Goal: Information Seeking & Learning: Learn about a topic

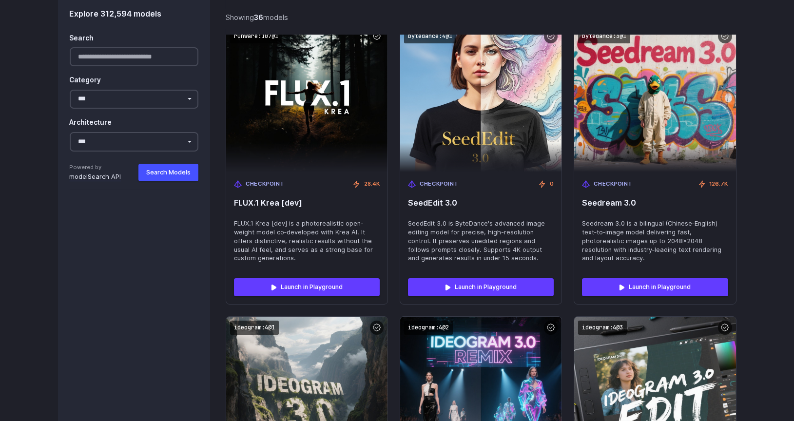
scroll to position [1498, 0]
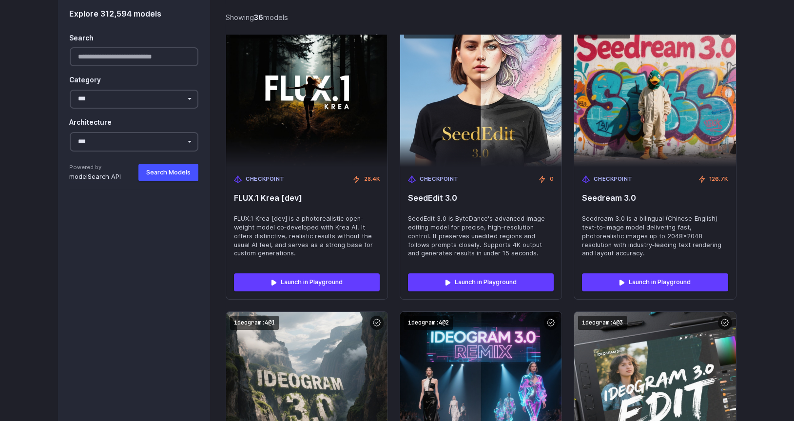
click at [338, 203] on span "FLUX.1 Krea [dev]" at bounding box center [307, 198] width 146 height 9
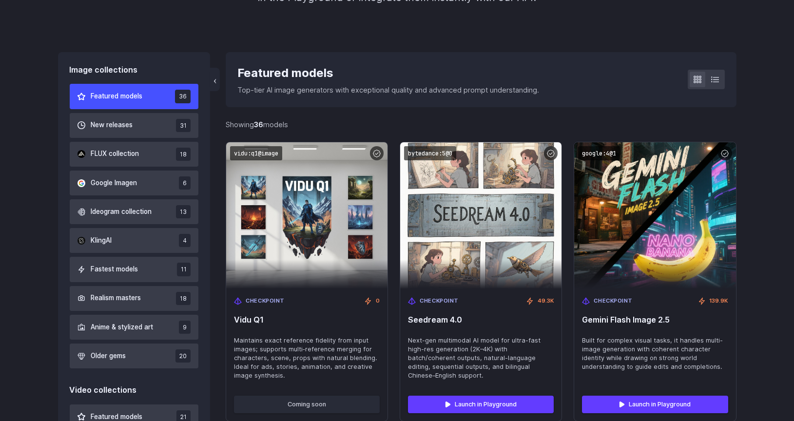
scroll to position [239, 0]
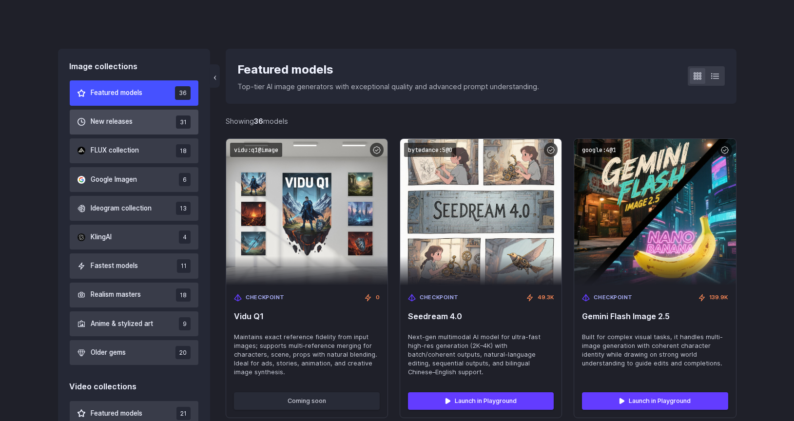
click at [141, 127] on button "New releases 31" at bounding box center [134, 122] width 129 height 25
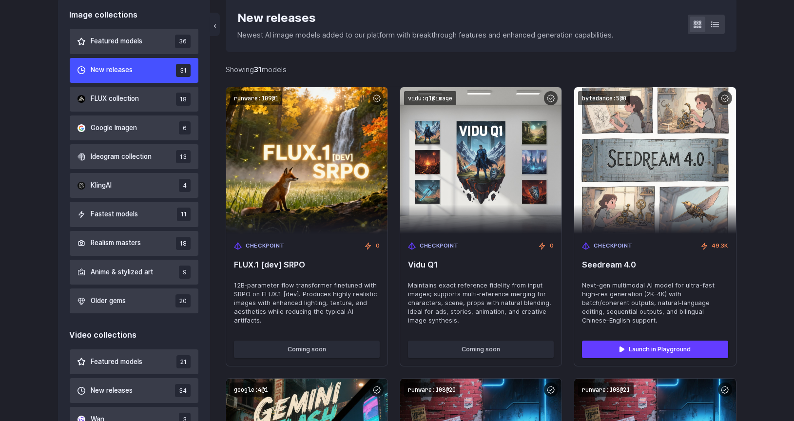
scroll to position [294, 0]
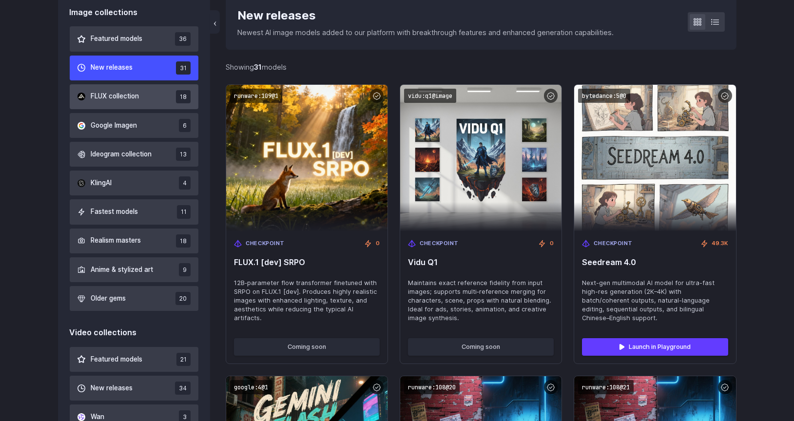
click at [139, 102] on span "FLUX collection" at bounding box center [115, 96] width 48 height 11
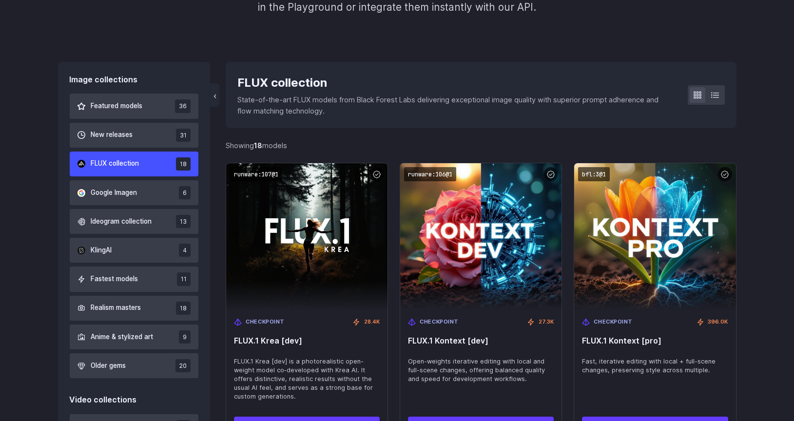
scroll to position [226, 0]
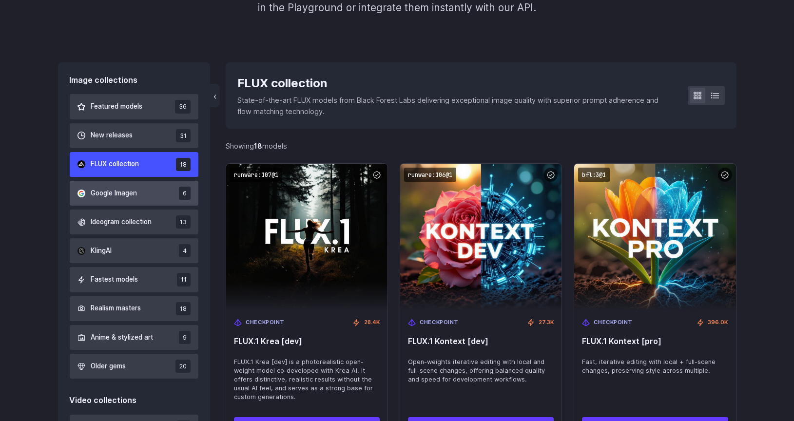
click at [155, 192] on button "Google Imagen 6" at bounding box center [134, 193] width 129 height 25
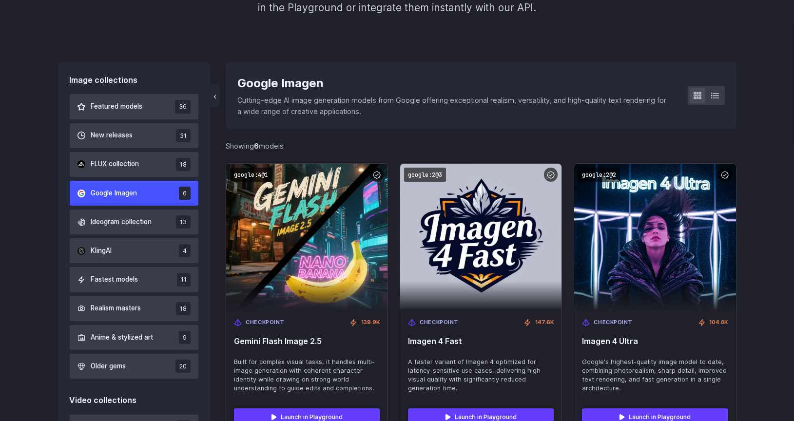
click at [155, 192] on button "Google Imagen 6" at bounding box center [134, 193] width 129 height 25
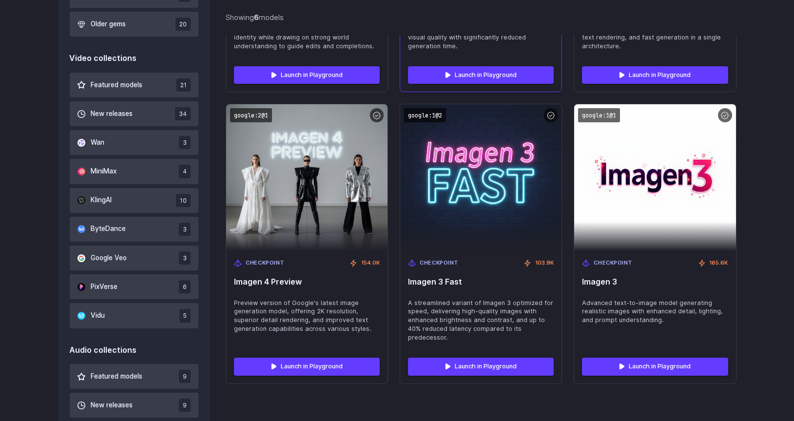
scroll to position [563, 0]
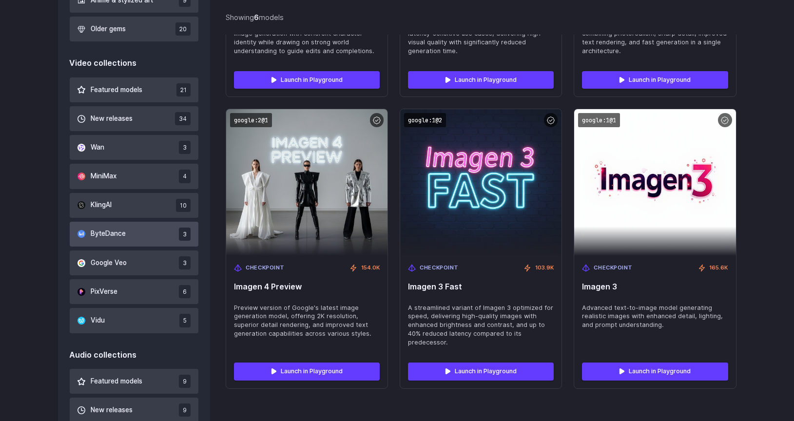
click at [150, 247] on button "ByteDance 3" at bounding box center [134, 234] width 129 height 25
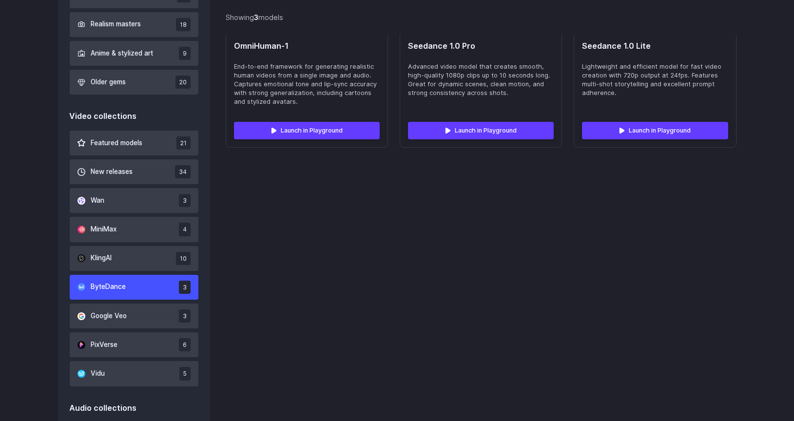
scroll to position [507, 0]
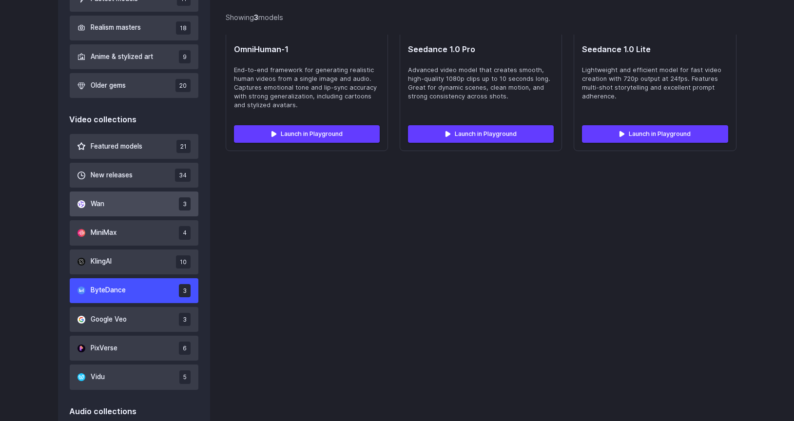
click at [141, 216] on button "Wan 3" at bounding box center [134, 204] width 129 height 25
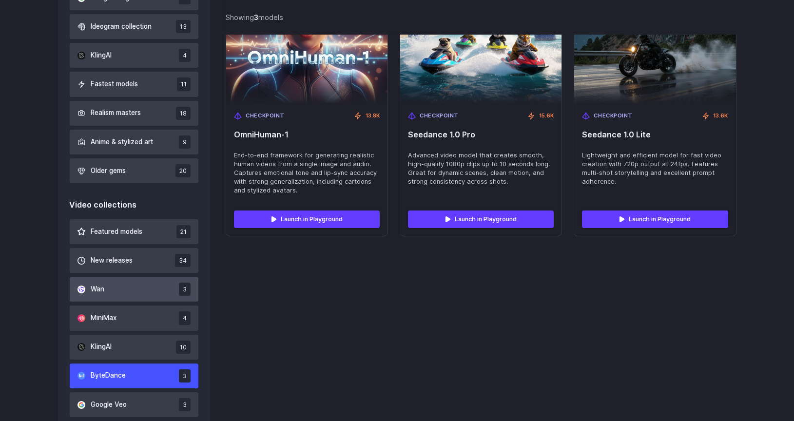
click at [141, 227] on div "Featured models 21 New releases 34 Wan 3 MiniMax 4 KlingAI 10 ByteDance 3 Googl…" at bounding box center [134, 347] width 129 height 256
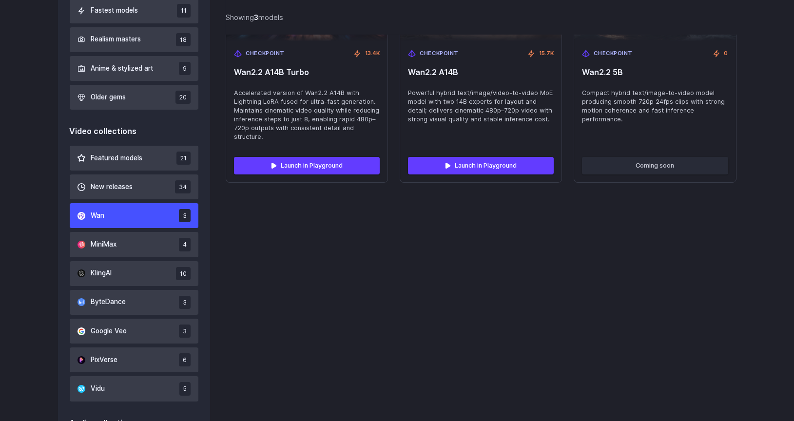
scroll to position [498, 0]
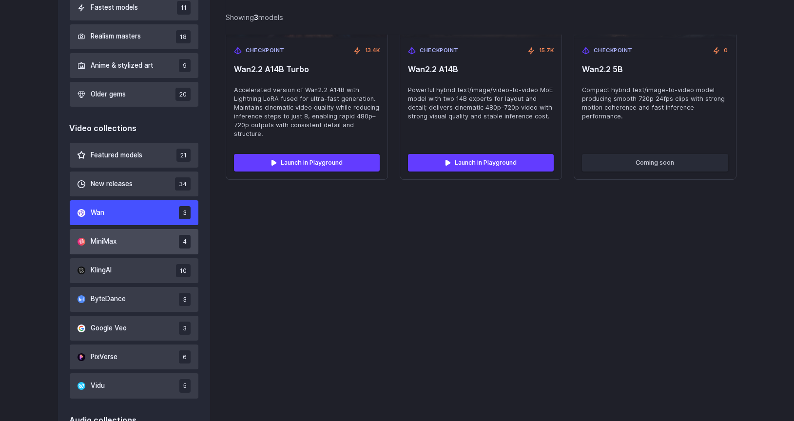
click at [156, 254] on button "MiniMax 4" at bounding box center [134, 241] width 129 height 25
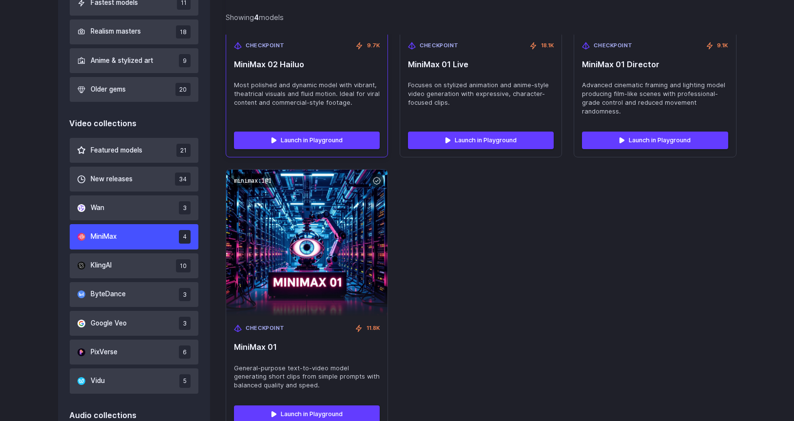
scroll to position [506, 0]
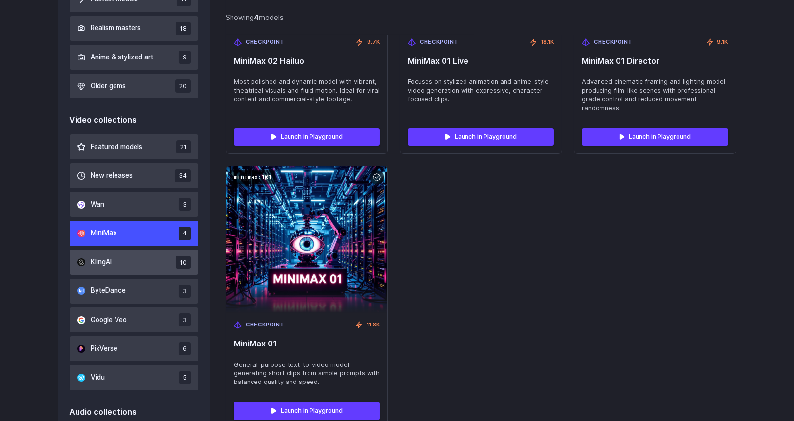
click at [153, 275] on button "KlingAI 10" at bounding box center [134, 262] width 129 height 25
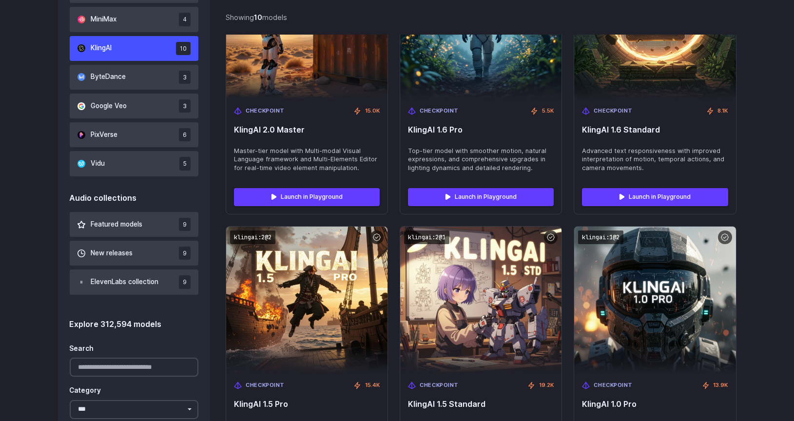
scroll to position [724, 0]
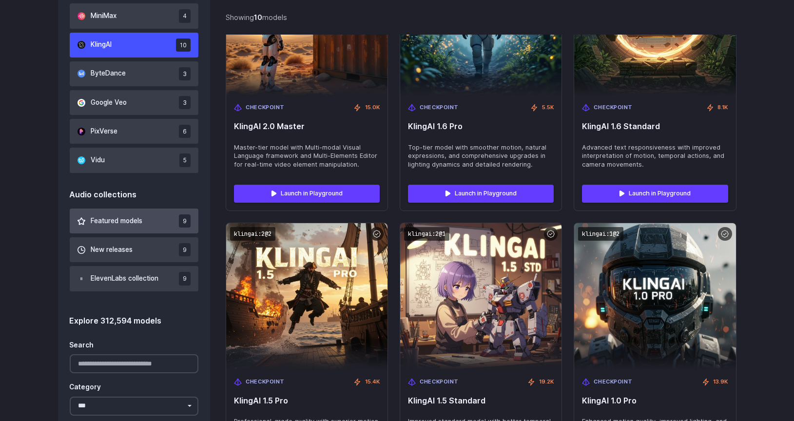
click at [136, 227] on span "Featured models" at bounding box center [117, 221] width 52 height 11
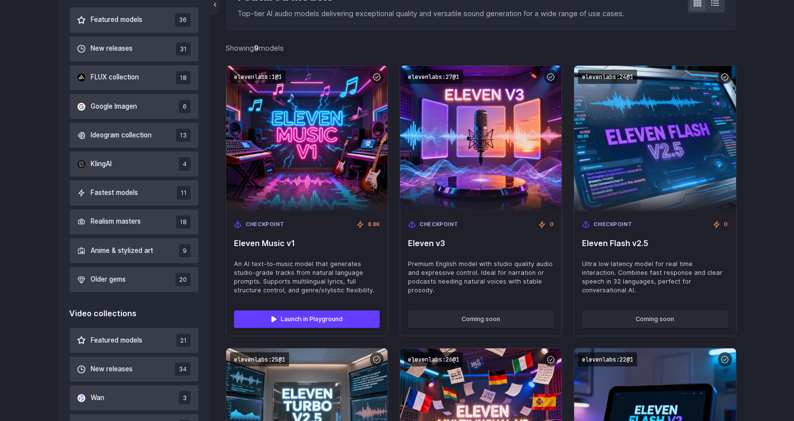
scroll to position [316, 0]
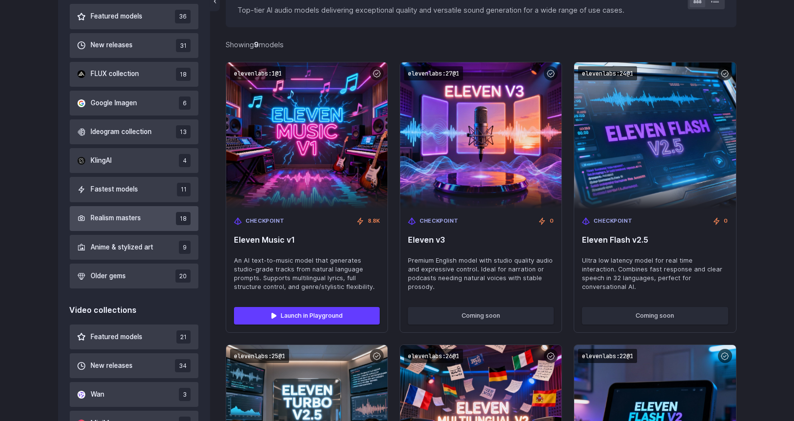
click at [152, 231] on button "Realism masters 18" at bounding box center [134, 218] width 129 height 25
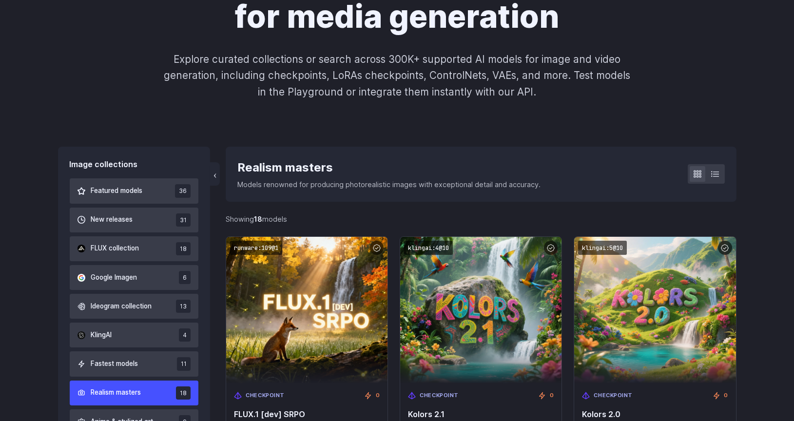
scroll to position [141, 0]
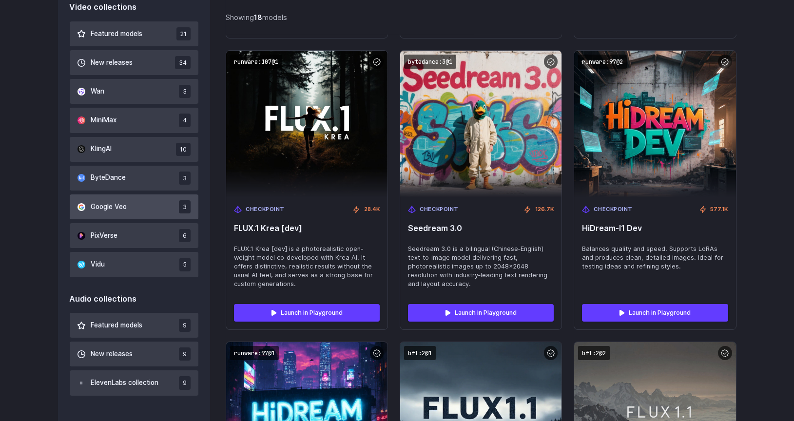
click at [157, 219] on button "Google Veo 3" at bounding box center [134, 207] width 129 height 25
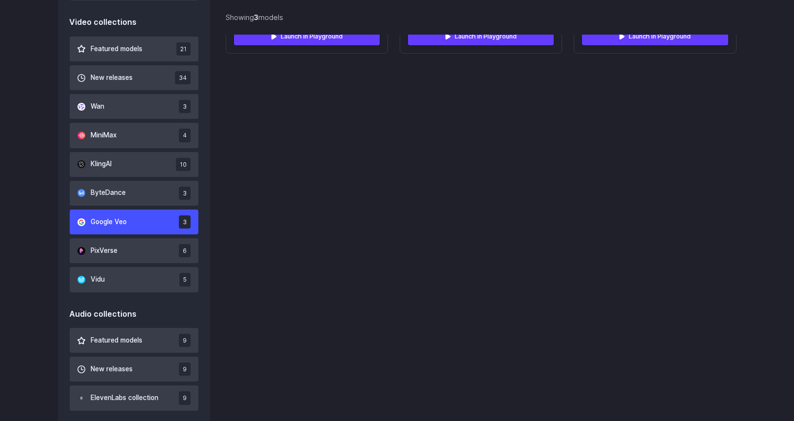
scroll to position [610, 0]
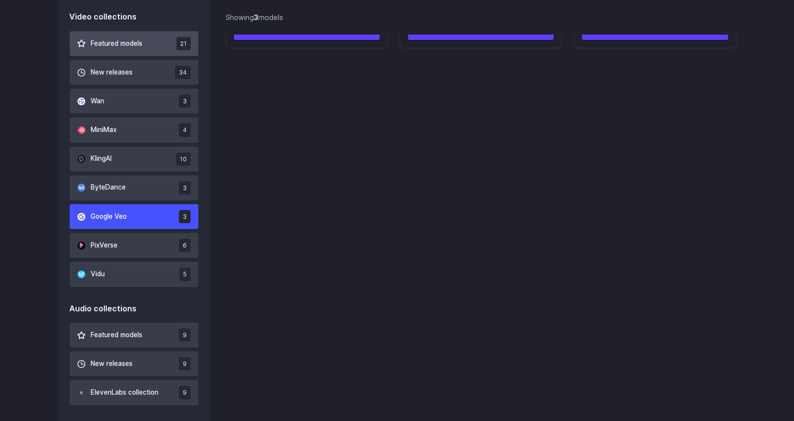
click at [174, 53] on button "Featured models 21" at bounding box center [134, 43] width 129 height 25
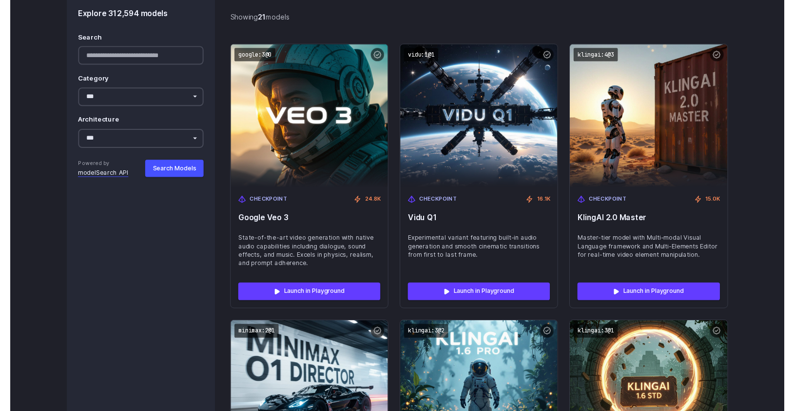
scroll to position [1783, 0]
